Goal: Use online tool/utility: Utilize a website feature to perform a specific function

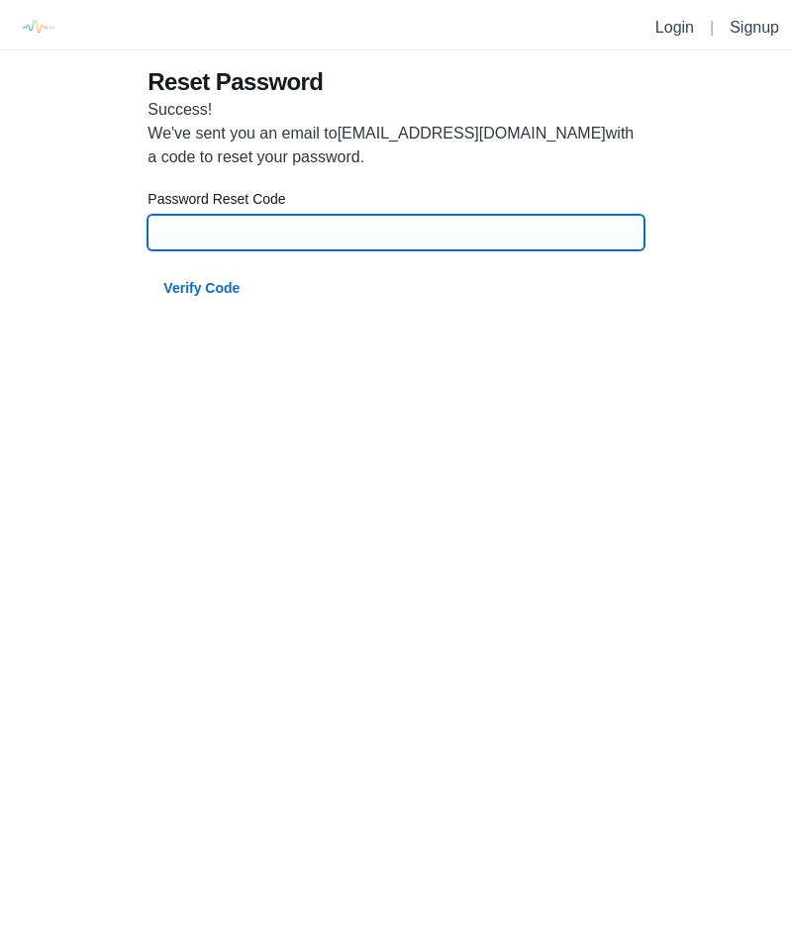
click at [189, 241] on input at bounding box center [395, 233] width 472 height 36
click at [229, 216] on input at bounding box center [395, 233] width 472 height 36
type input "c"
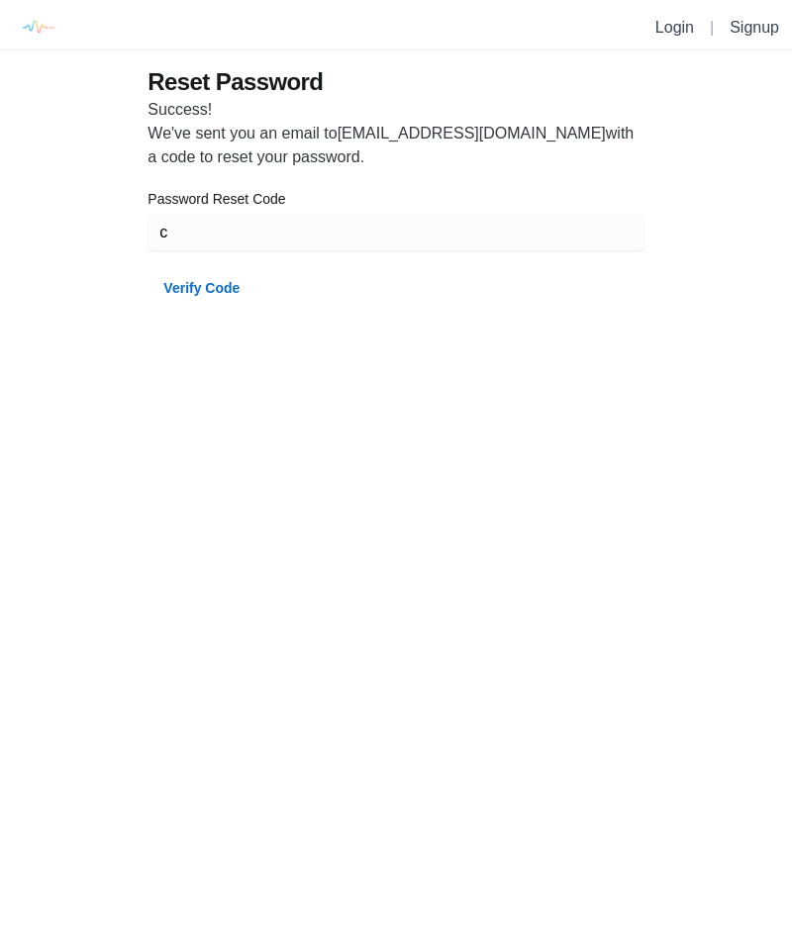
click at [662, 34] on link "Login" at bounding box center [674, 27] width 39 height 17
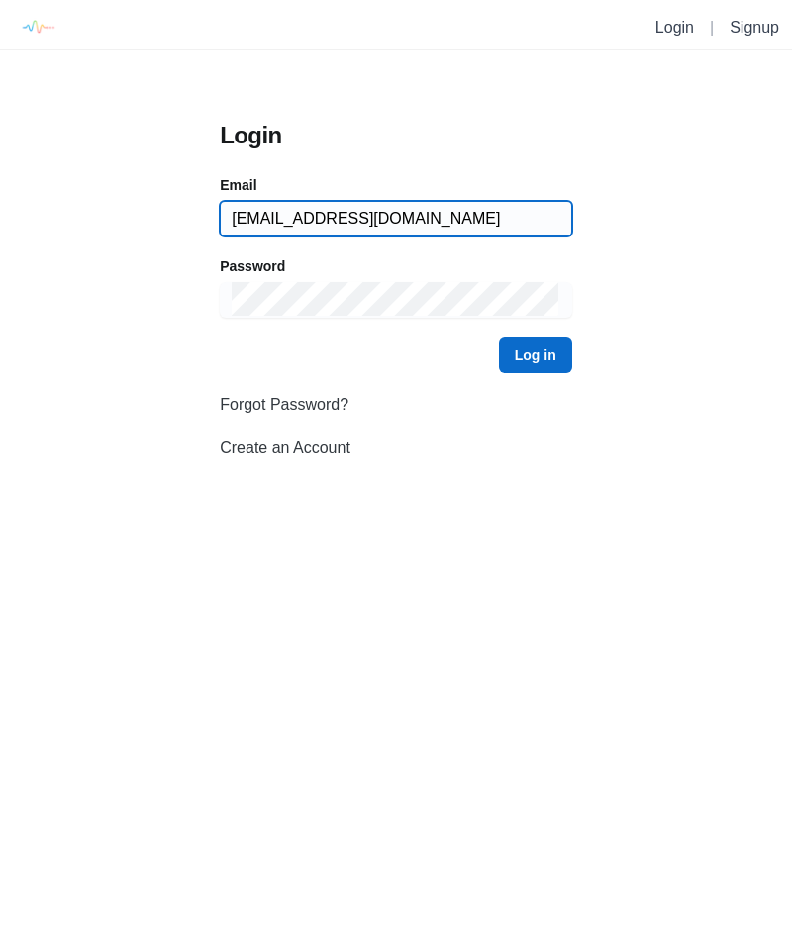
type input "[EMAIL_ADDRESS][DOMAIN_NAME]"
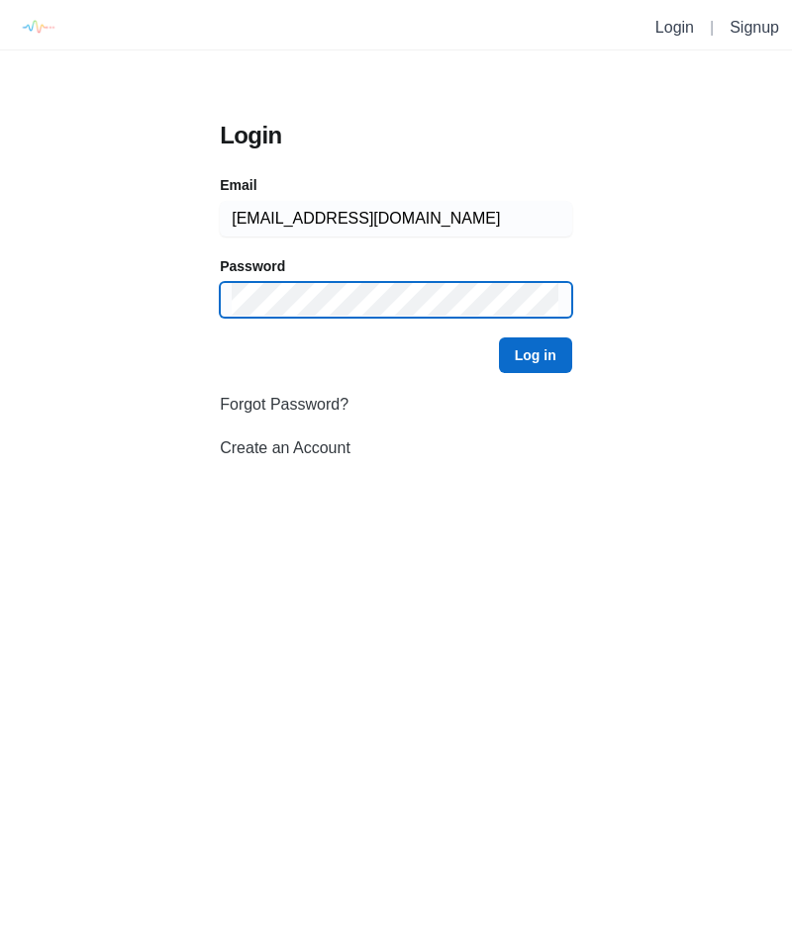
click at [535, 355] on button "Log in" at bounding box center [535, 355] width 73 height 36
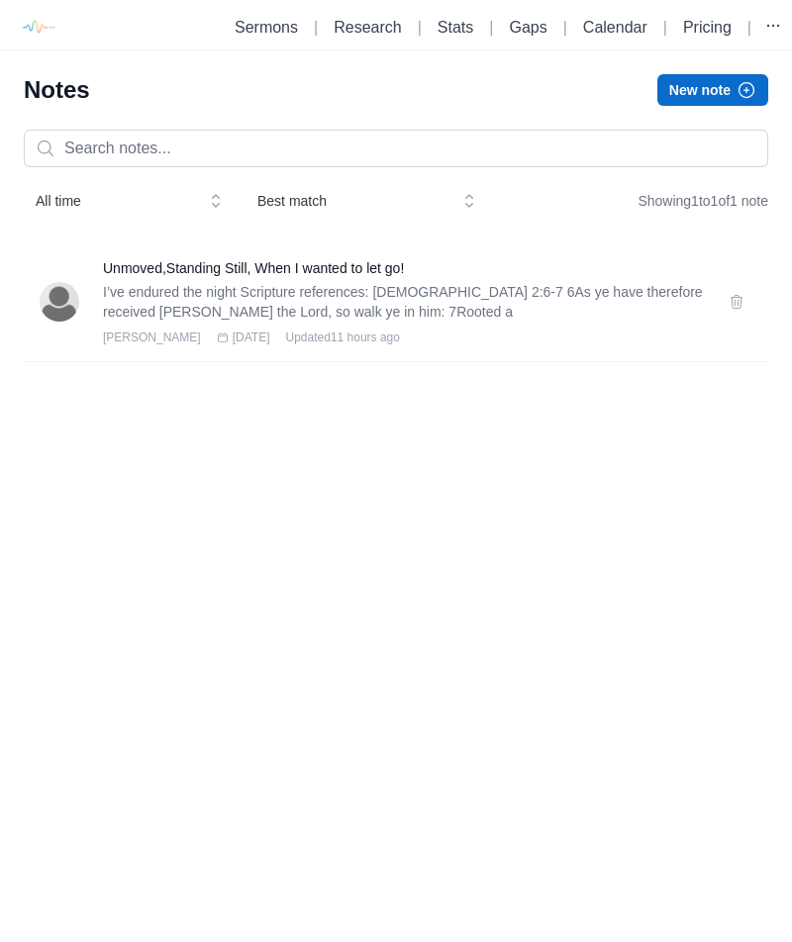
click at [348, 27] on link "Research" at bounding box center [366, 27] width 67 height 17
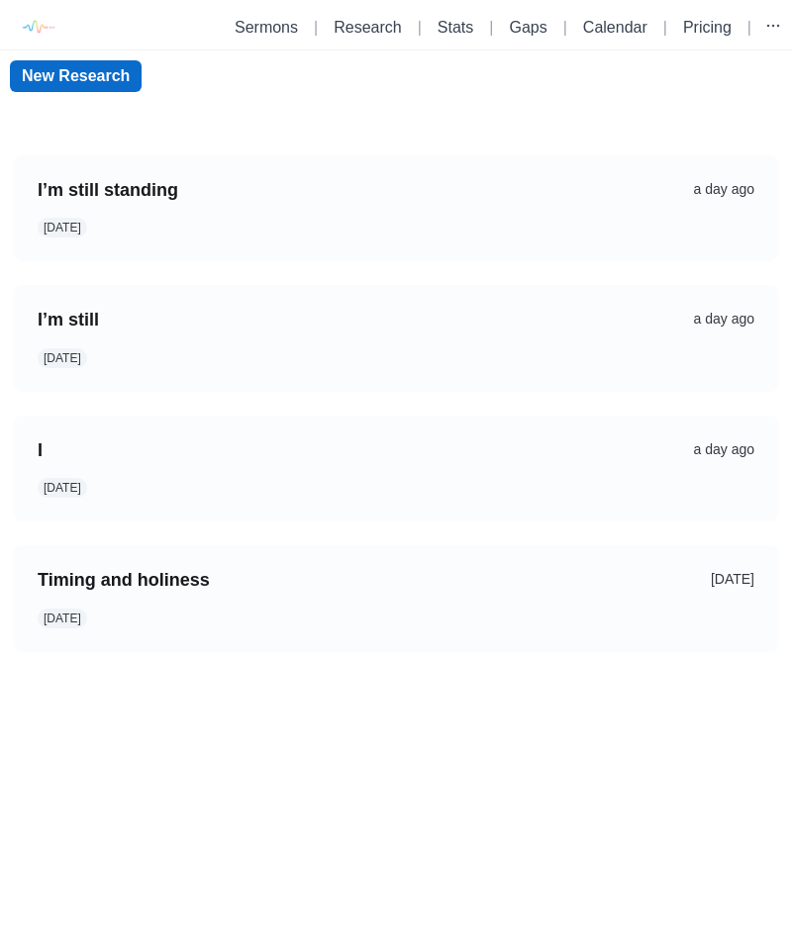
click at [50, 76] on link "New Research" at bounding box center [76, 76] width 132 height 32
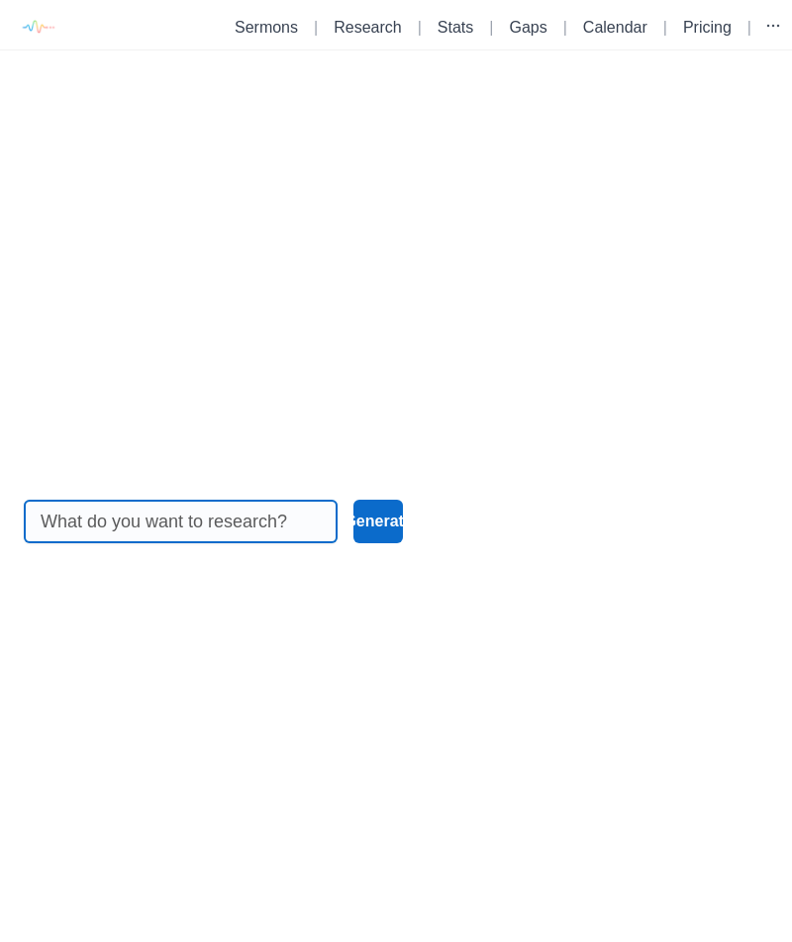
click at [129, 542] on input at bounding box center [181, 522] width 280 height 42
type input "Proverbs 13"
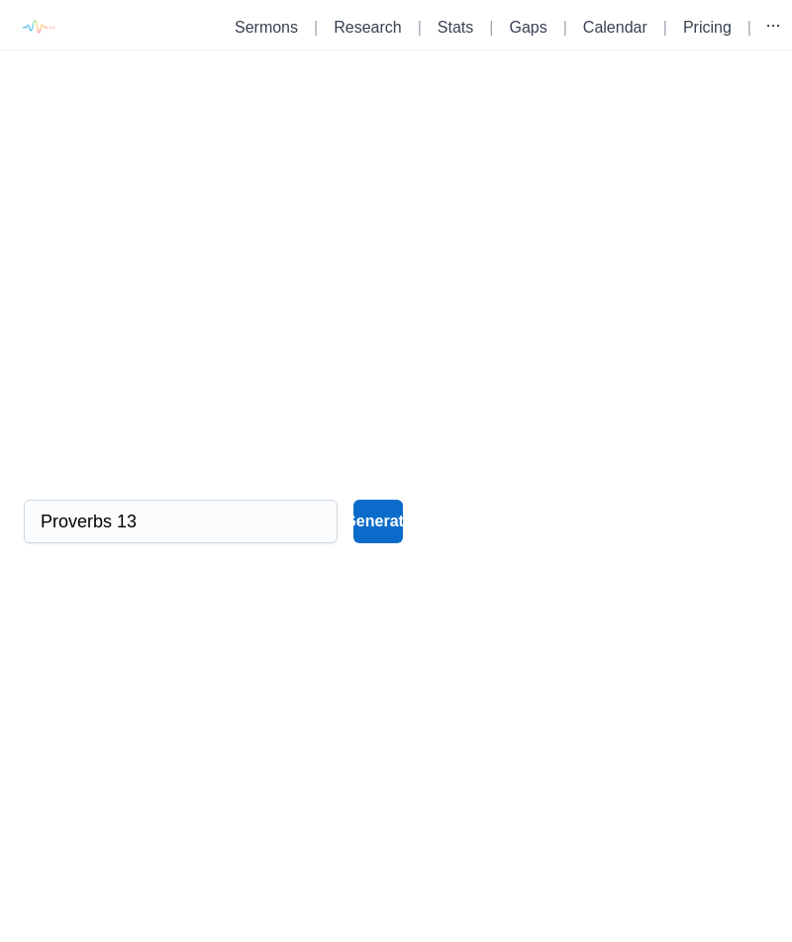
click at [377, 543] on button "Generate" at bounding box center [378, 522] width 50 height 44
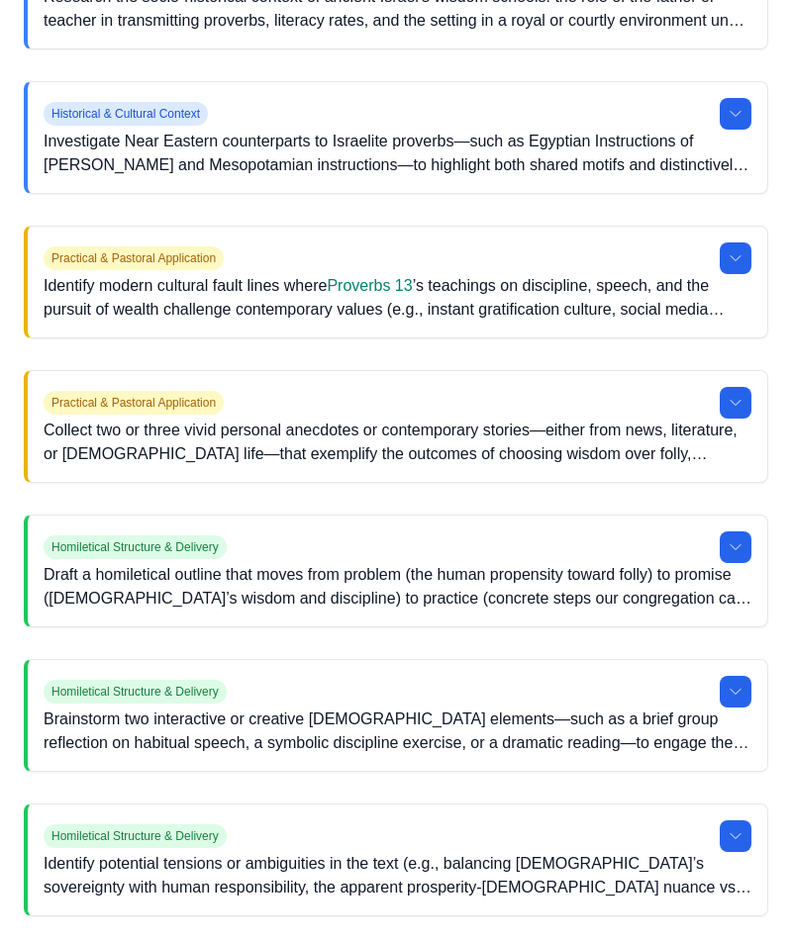
scroll to position [1124, 0]
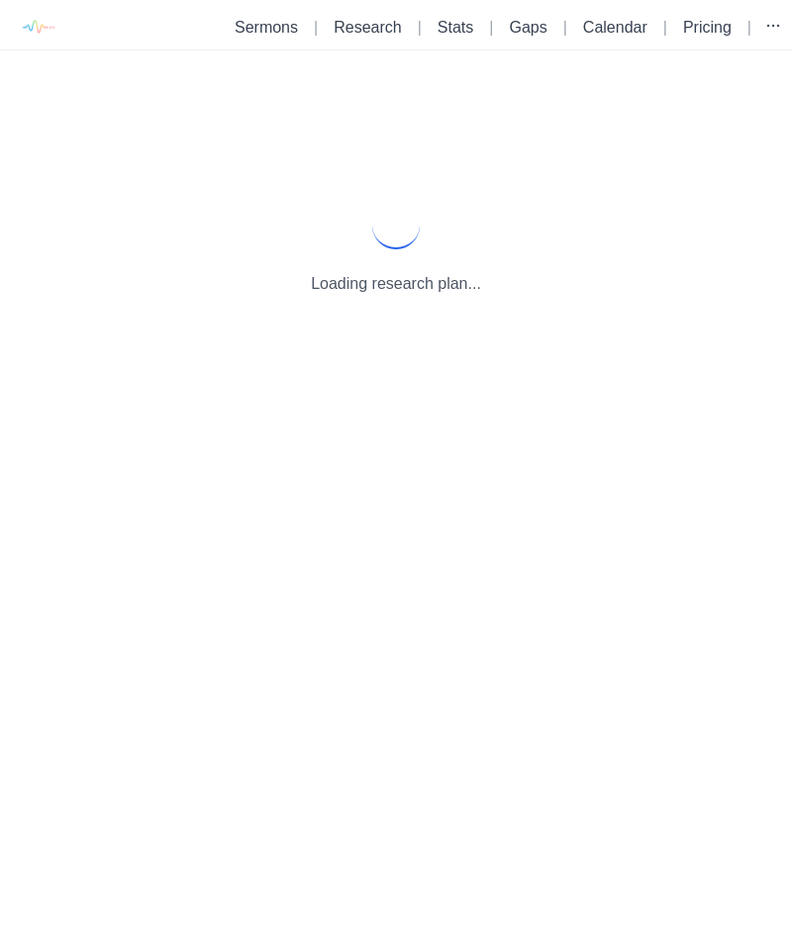
scroll to position [0, 0]
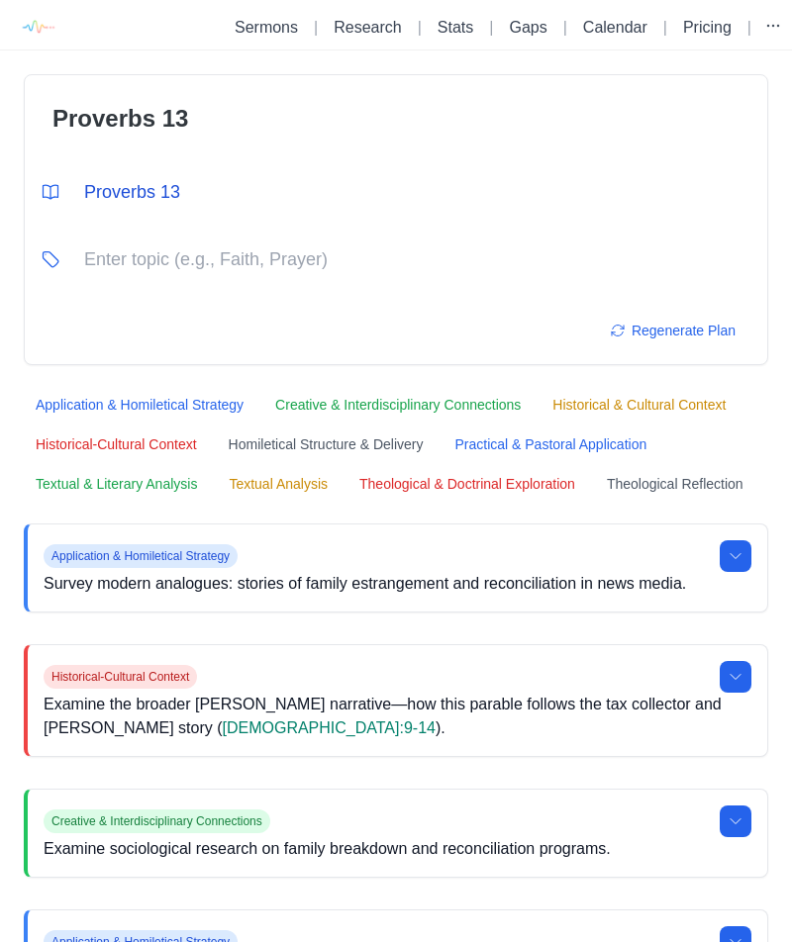
click at [339, 483] on button "Textual Analysis" at bounding box center [278, 484] width 123 height 32
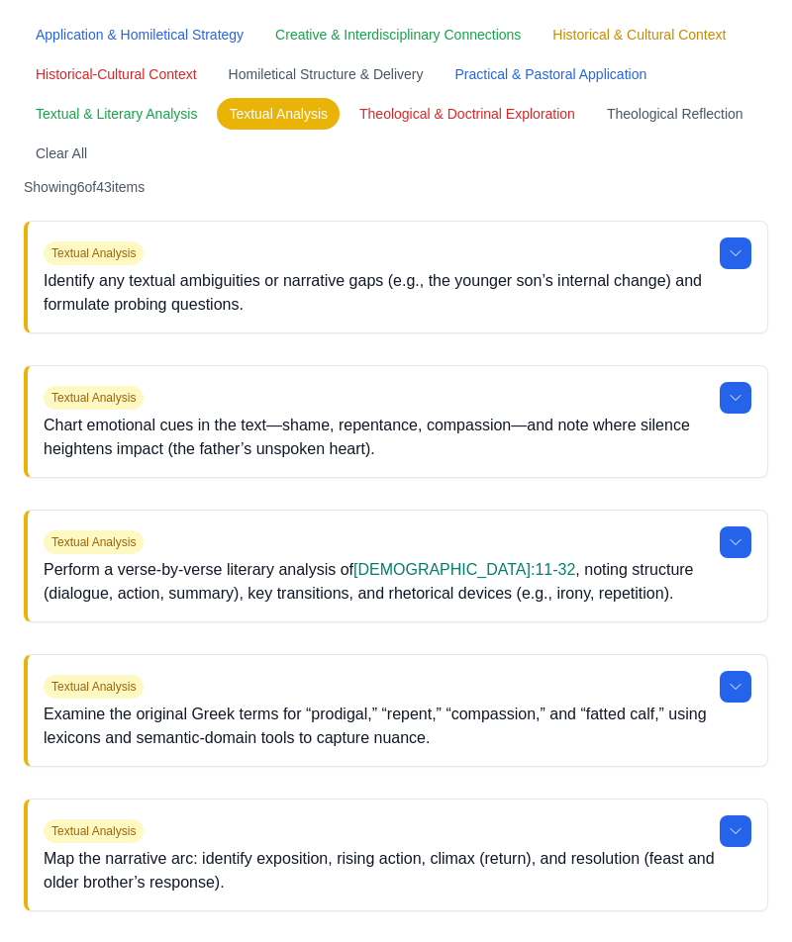
scroll to position [369, 0]
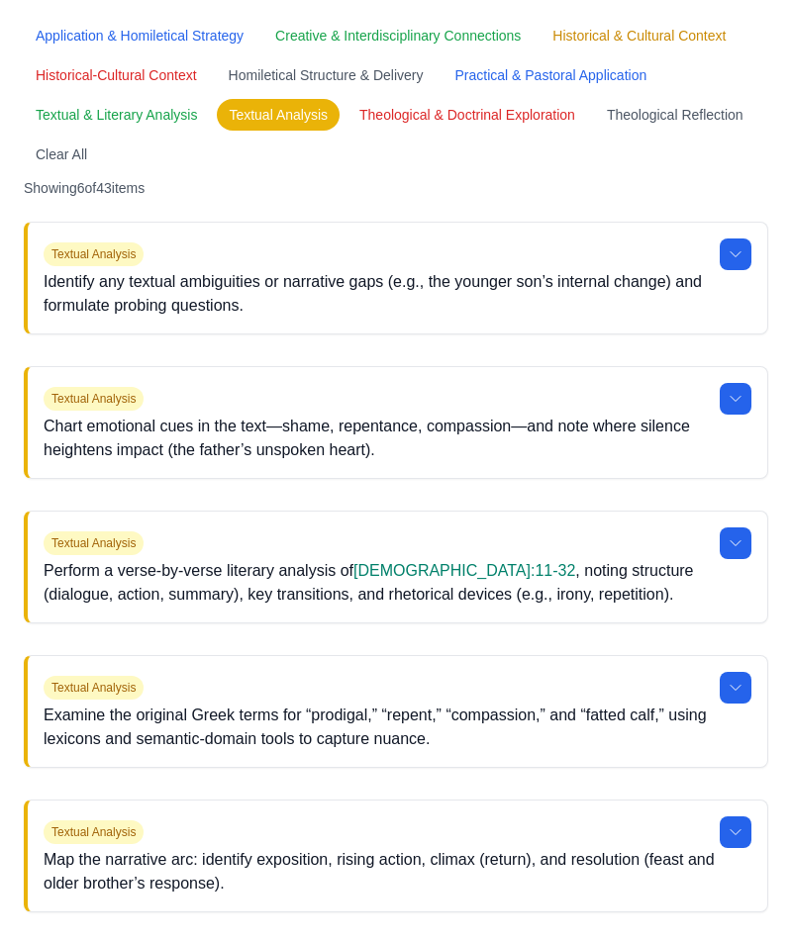
click at [748, 248] on button at bounding box center [735, 254] width 32 height 32
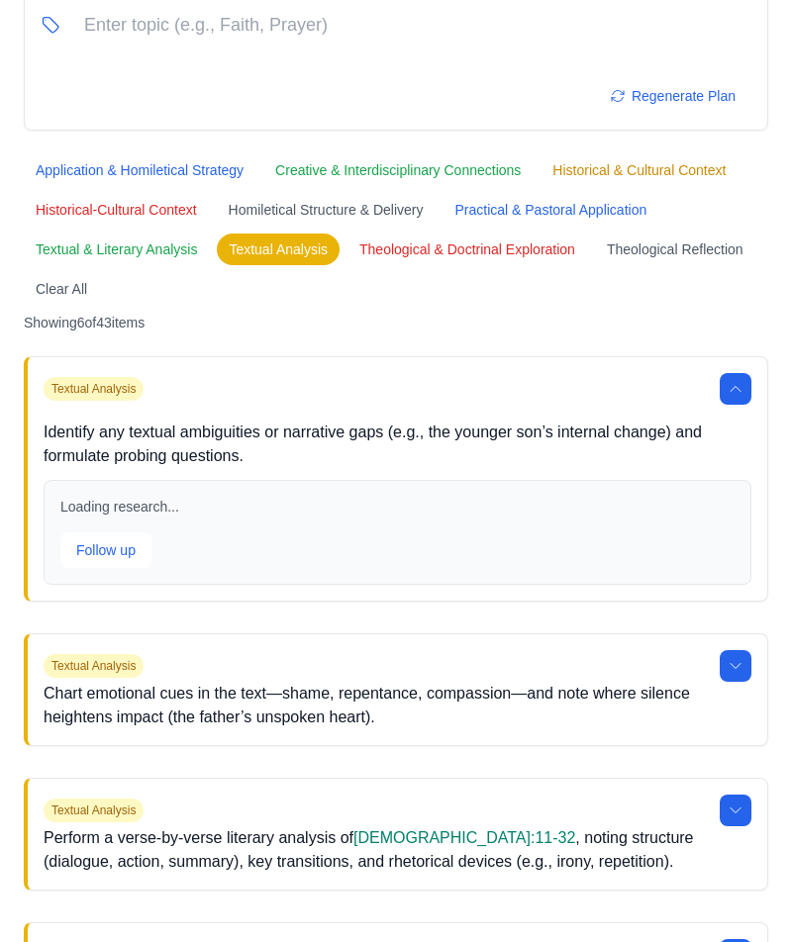
scroll to position [209, 0]
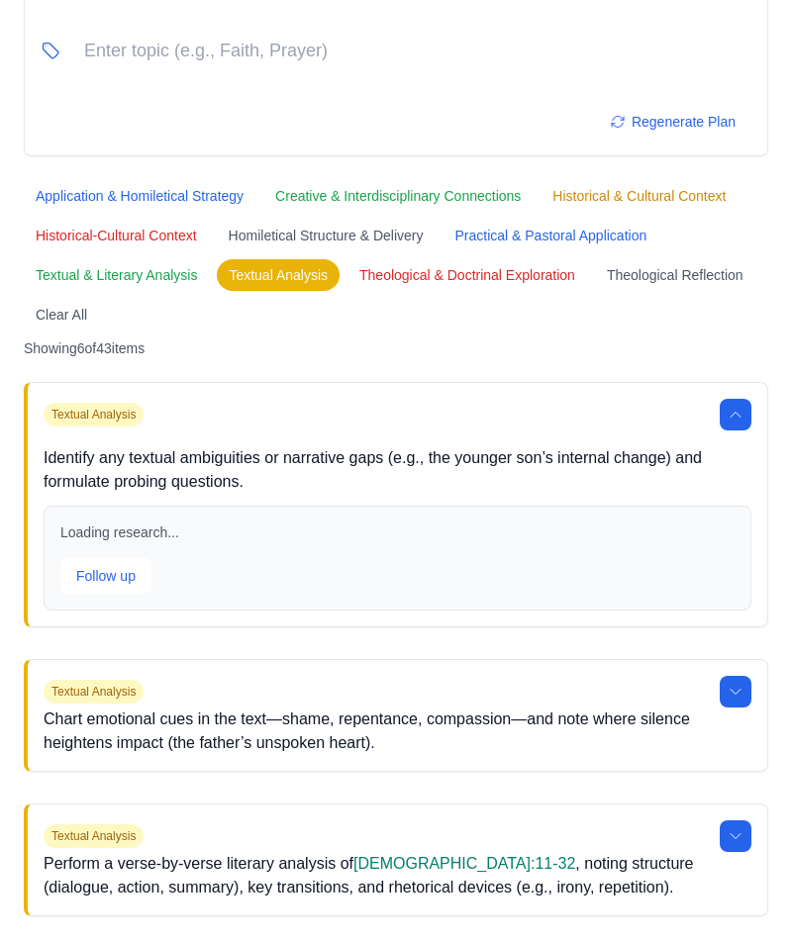
click at [595, 291] on button "Theological Reflection" at bounding box center [675, 275] width 160 height 32
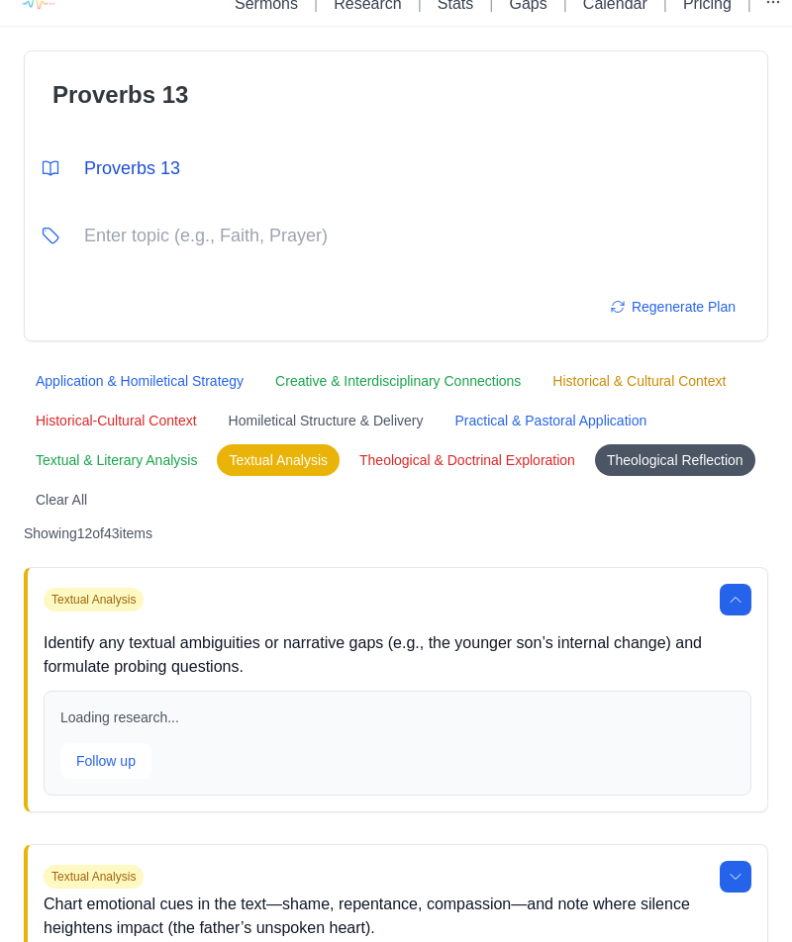
scroll to position [47, 0]
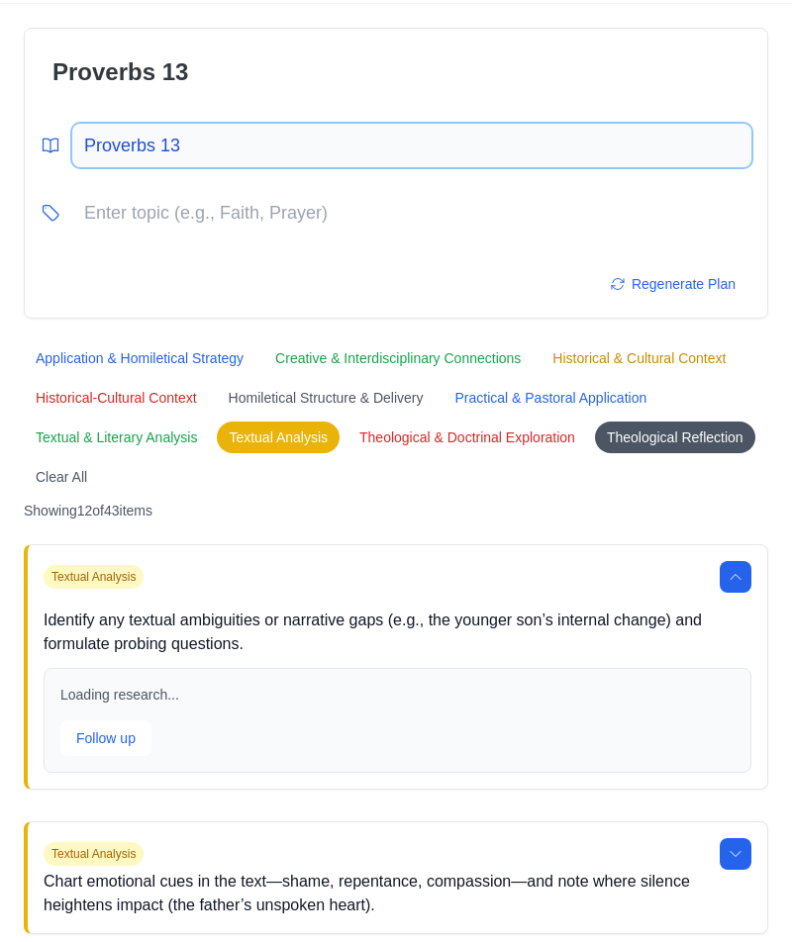
click at [172, 144] on input "Proverbs 13" at bounding box center [411, 146] width 679 height 44
click at [336, 138] on input "Proverbs 13" at bounding box center [411, 146] width 679 height 44
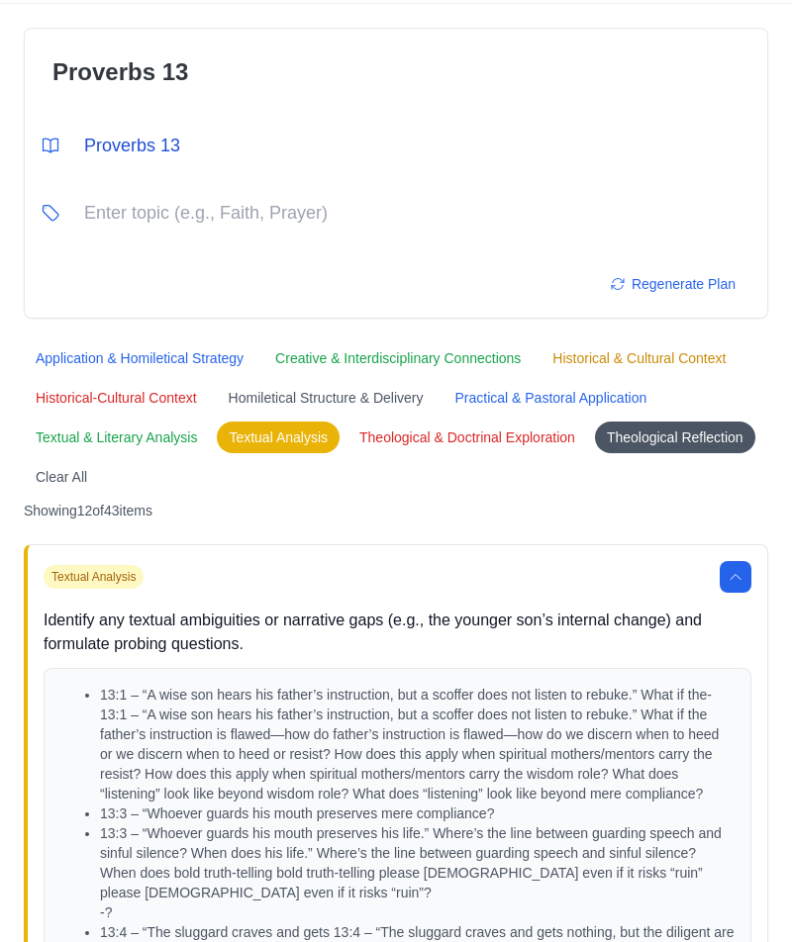
click at [209, 437] on button "Textual & Literary Analysis" at bounding box center [116, 438] width 185 height 32
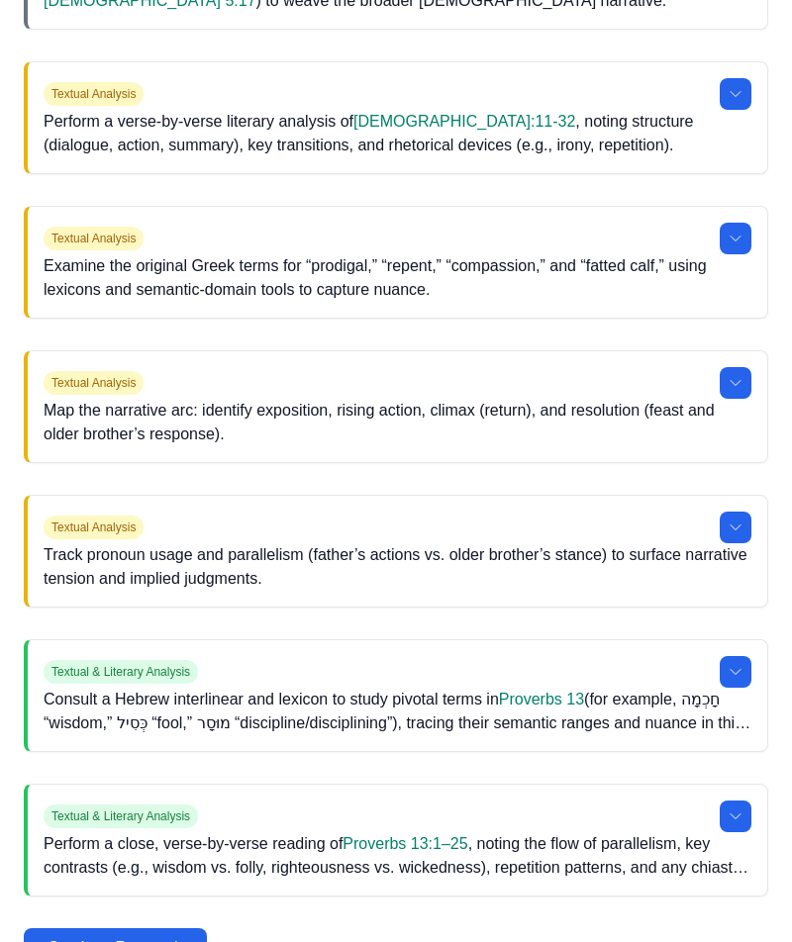
scroll to position [4488, 0]
